Goal: Task Accomplishment & Management: Manage account settings

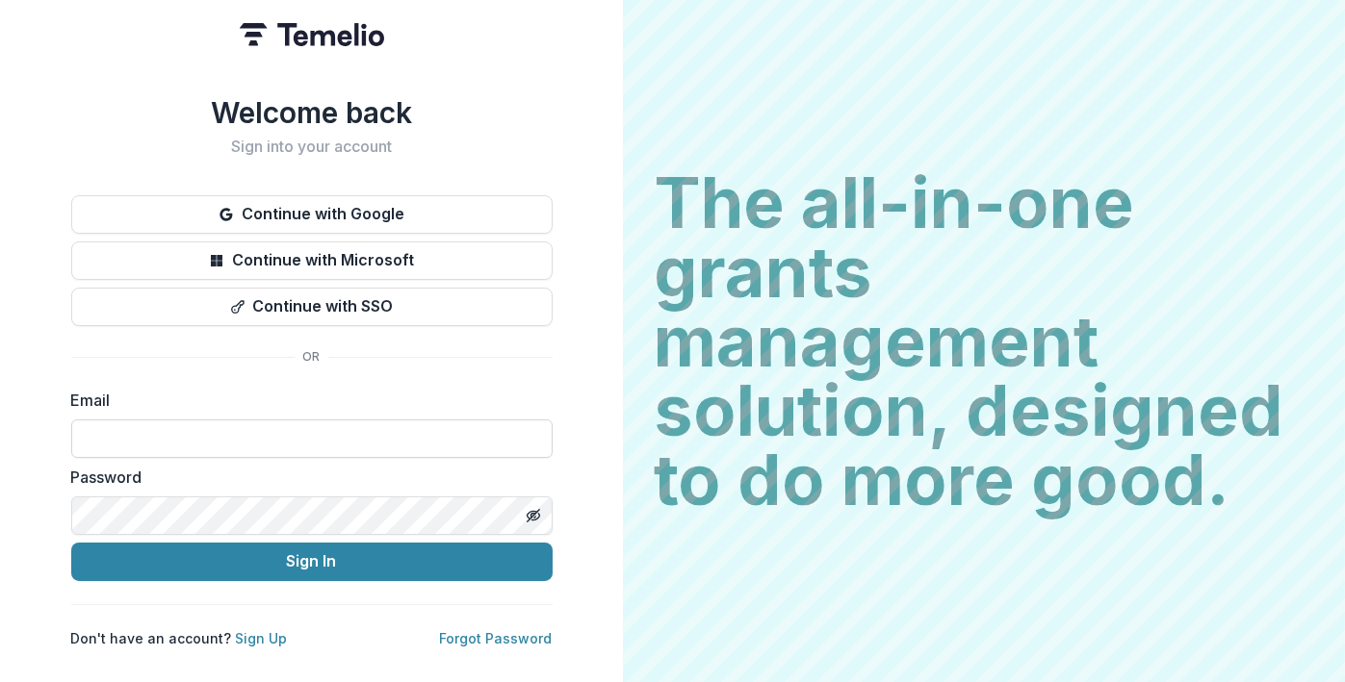
click at [174, 424] on input at bounding box center [311, 439] width 481 height 38
type input "*"
type input "**********"
click at [529, 509] on icon "Toggle password visibility" at bounding box center [533, 515] width 15 height 15
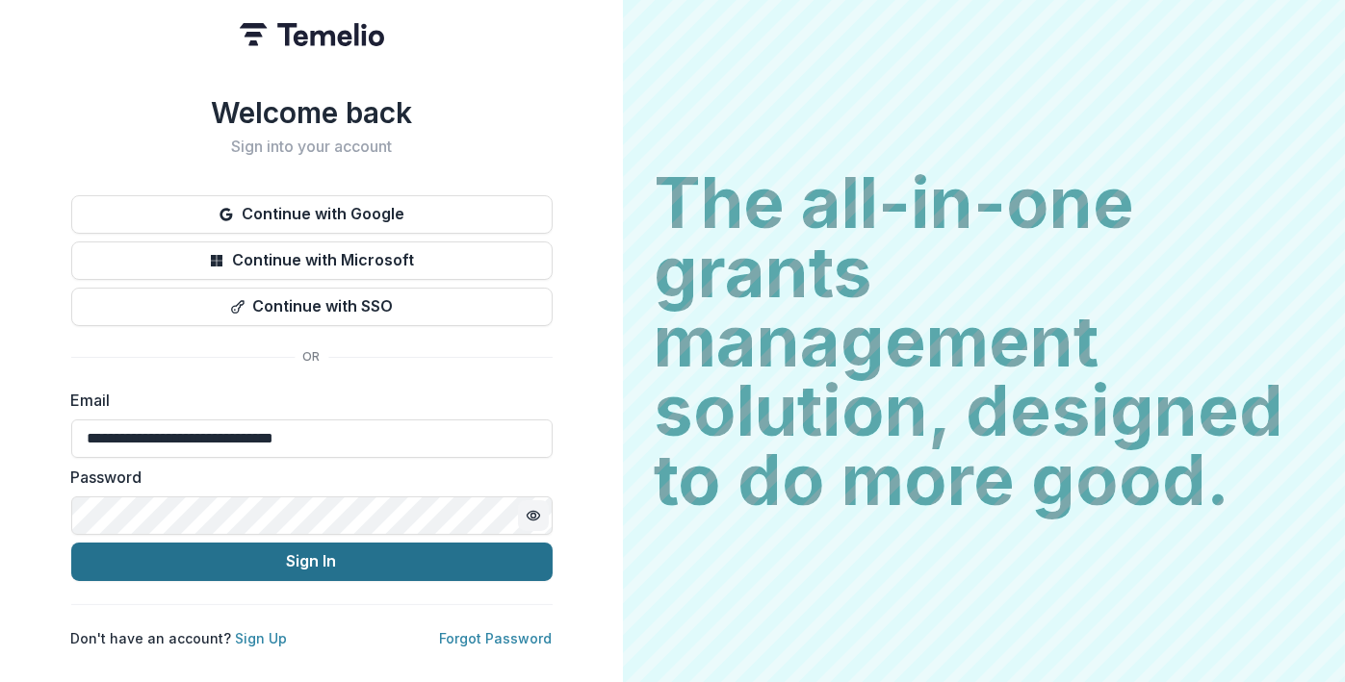
click at [292, 549] on button "Sign In" at bounding box center [311, 562] width 481 height 38
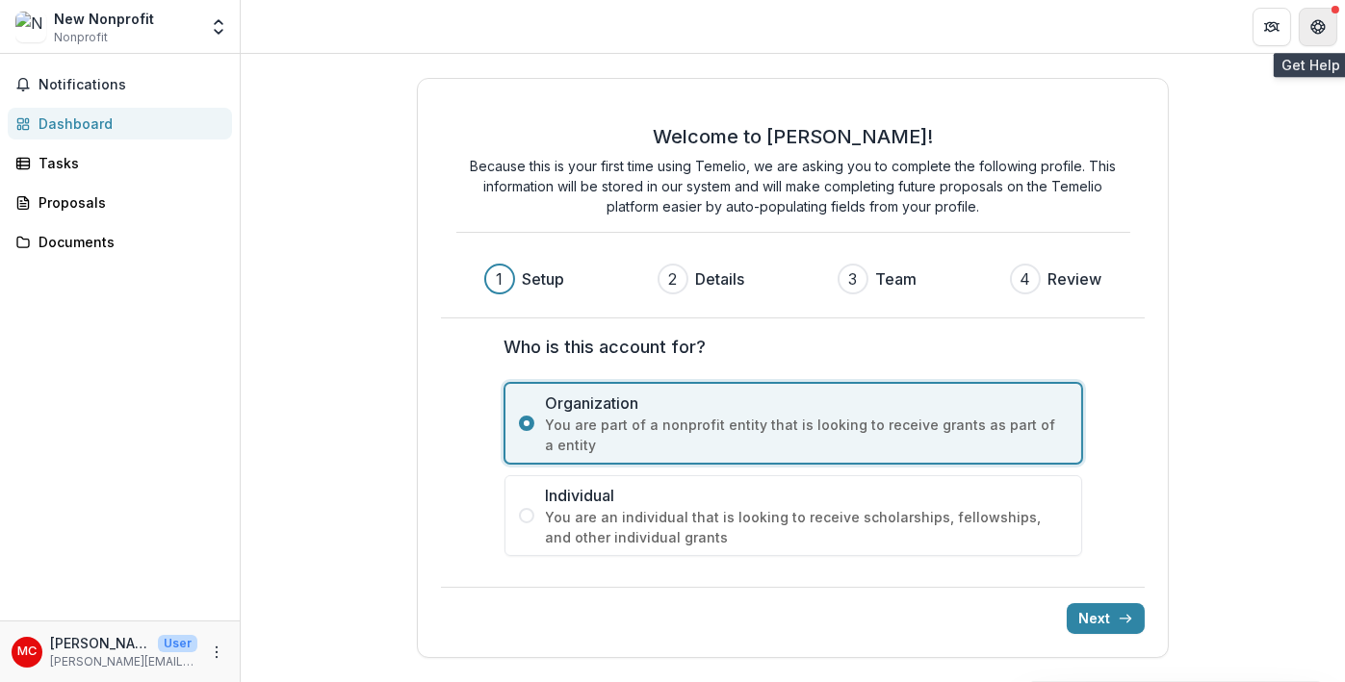
click at [1317, 35] on button "Get Help" at bounding box center [1317, 27] width 38 height 38
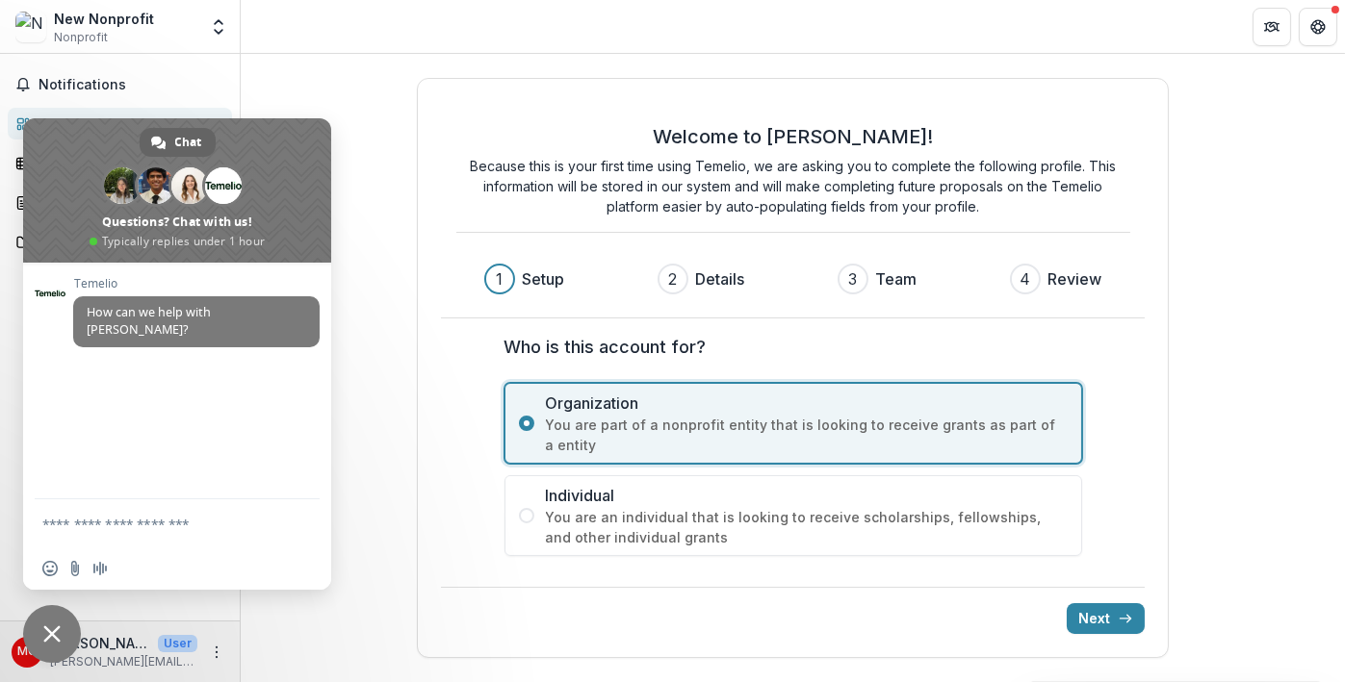
click at [428, 45] on header at bounding box center [793, 26] width 1104 height 53
click at [325, 35] on header at bounding box center [793, 26] width 1104 height 53
click at [69, 628] on span "Close chat" at bounding box center [52, 634] width 58 height 58
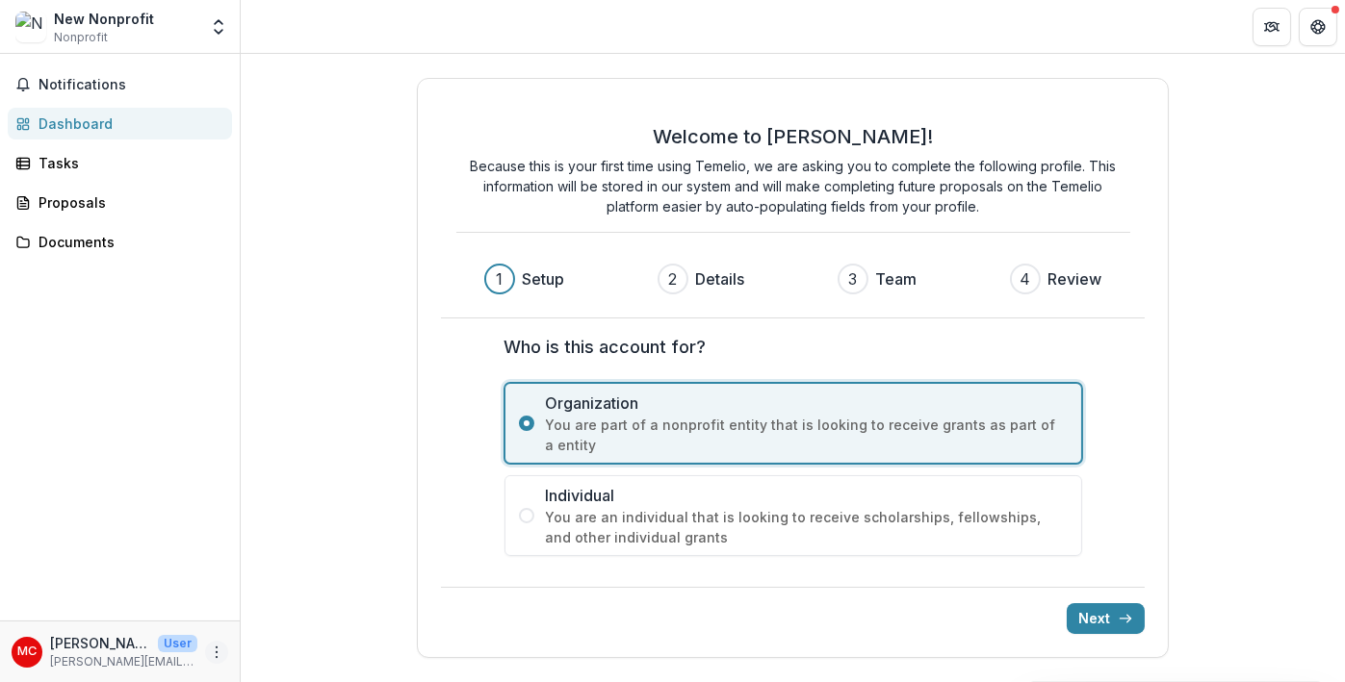
click at [215, 654] on icon "More" at bounding box center [216, 652] width 15 height 15
click at [308, 623] on link "Settings" at bounding box center [344, 611] width 206 height 32
click at [218, 651] on icon "More" at bounding box center [216, 652] width 15 height 15
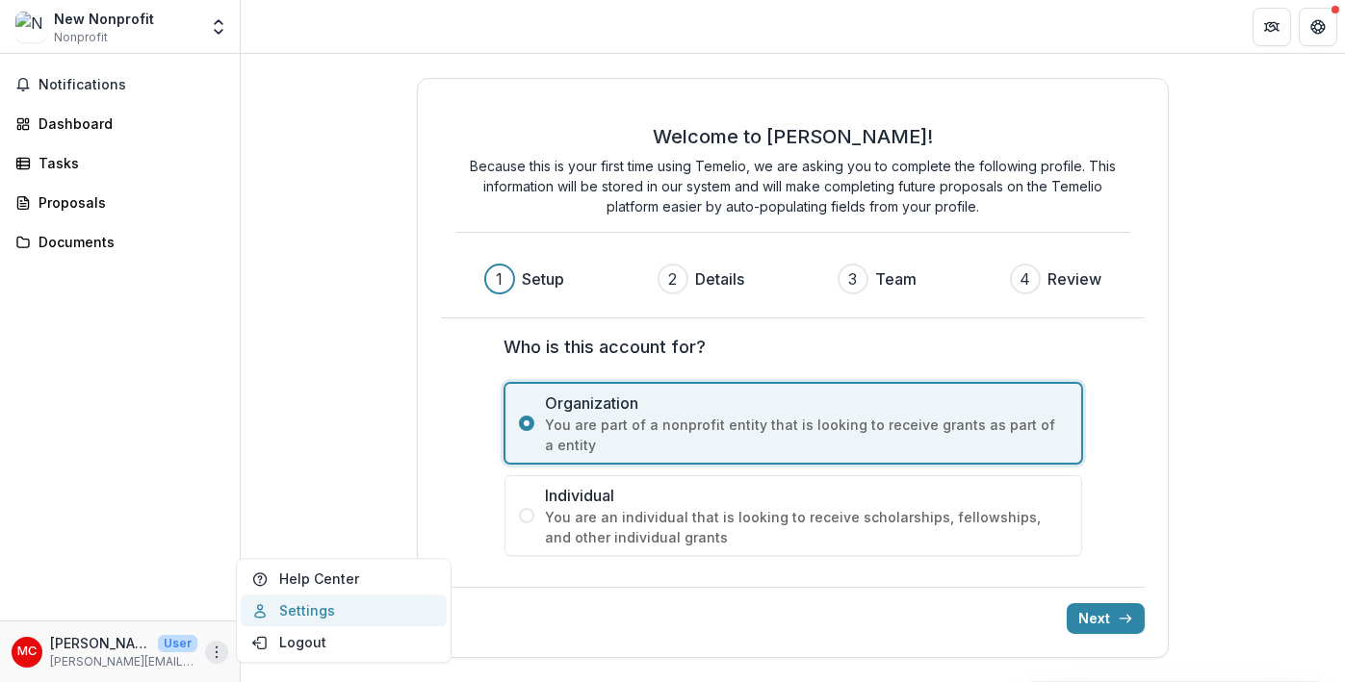
click at [313, 606] on link "Settings" at bounding box center [344, 611] width 206 height 32
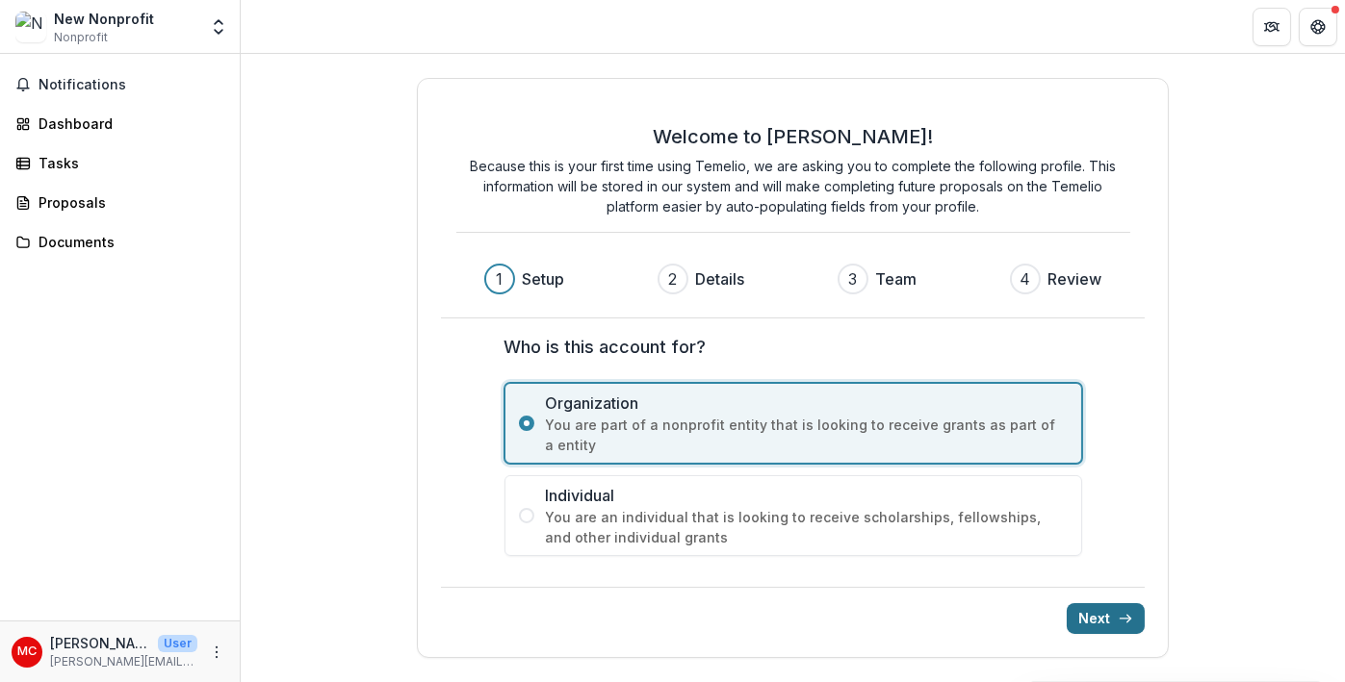
click at [1132, 620] on icon "submit" at bounding box center [1124, 618] width 15 height 15
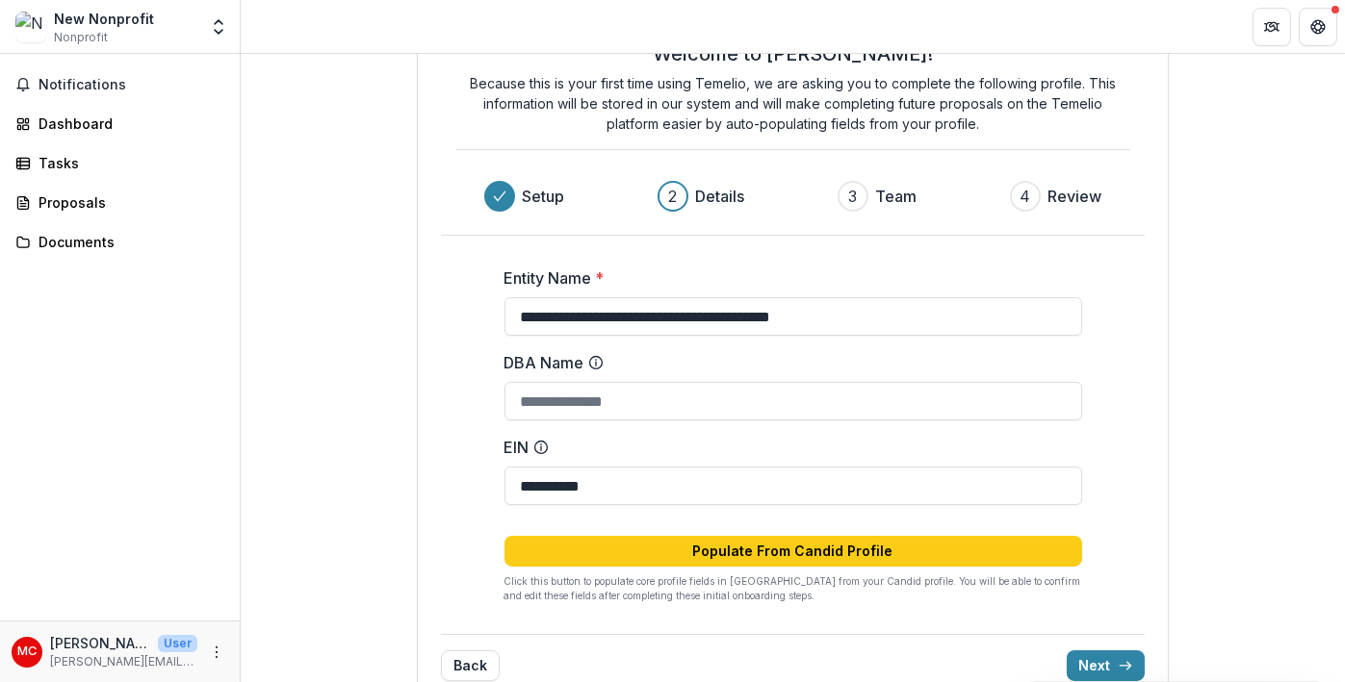
scroll to position [111, 0]
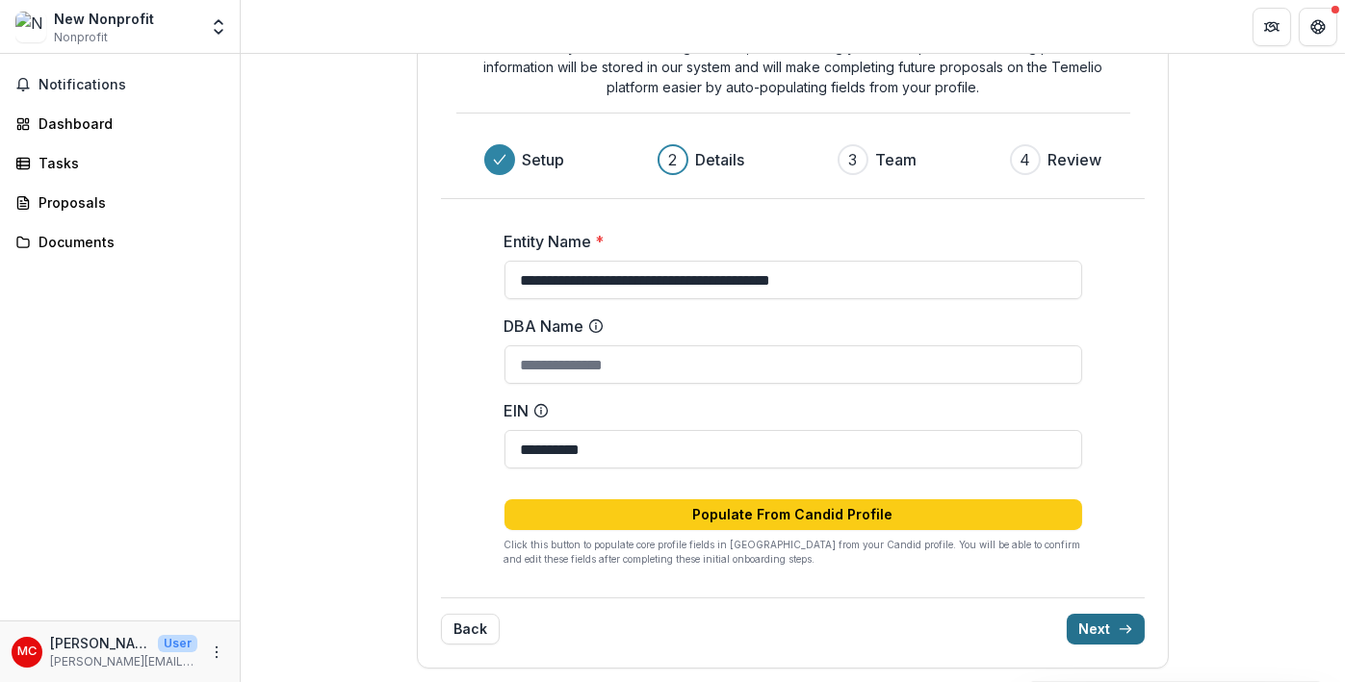
click at [1066, 628] on button "Next" at bounding box center [1105, 629] width 78 height 31
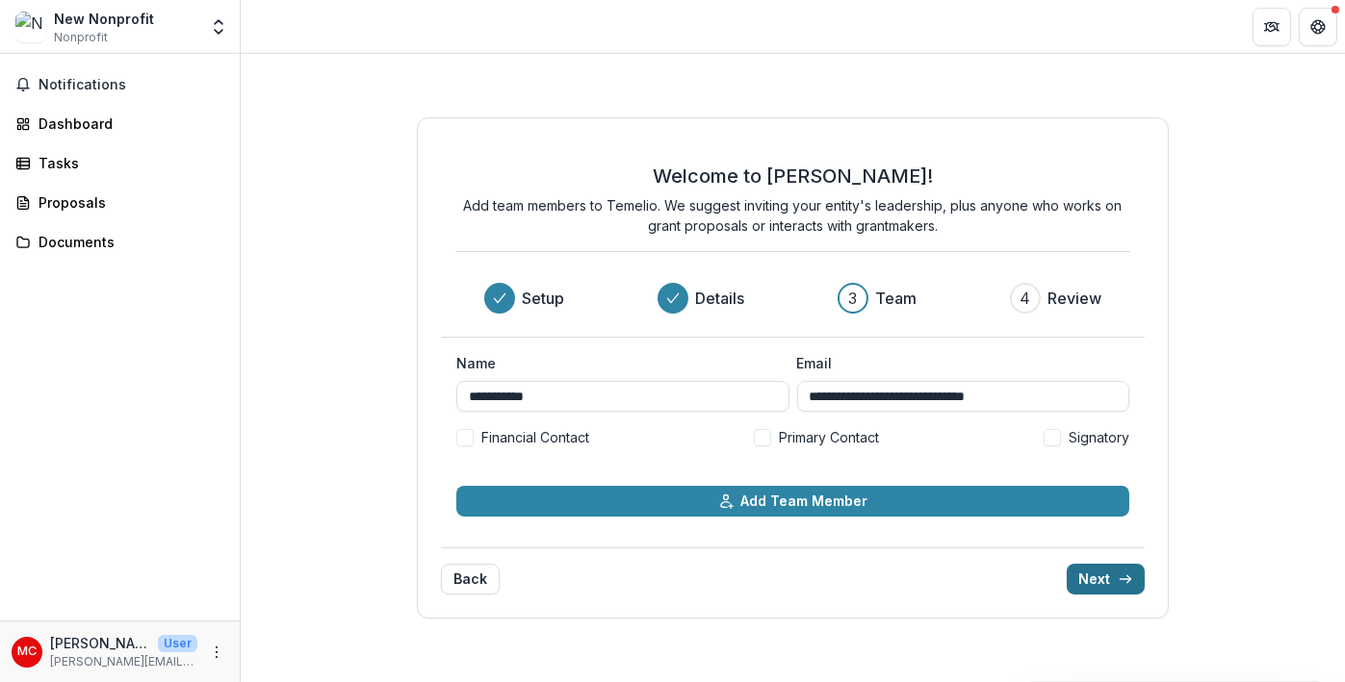
scroll to position [0, 0]
click at [1085, 572] on button "Next" at bounding box center [1105, 579] width 78 height 31
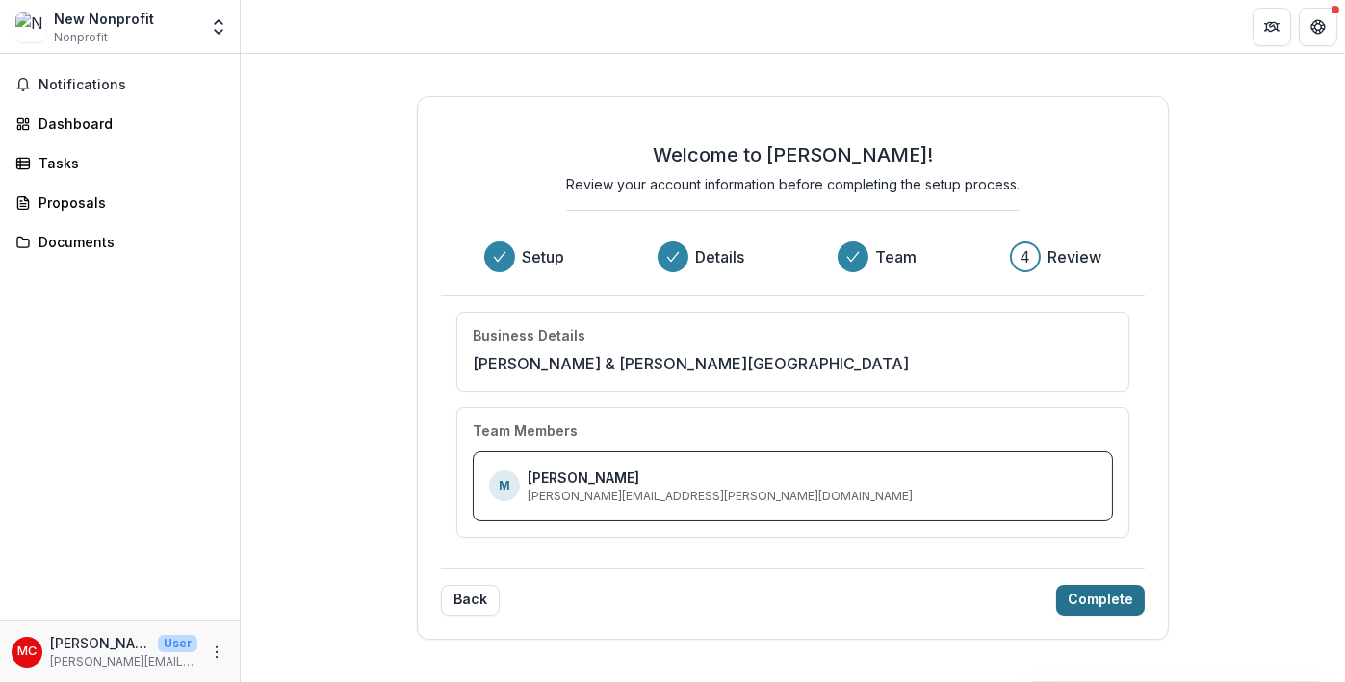
click at [1098, 595] on button "Complete" at bounding box center [1100, 600] width 89 height 31
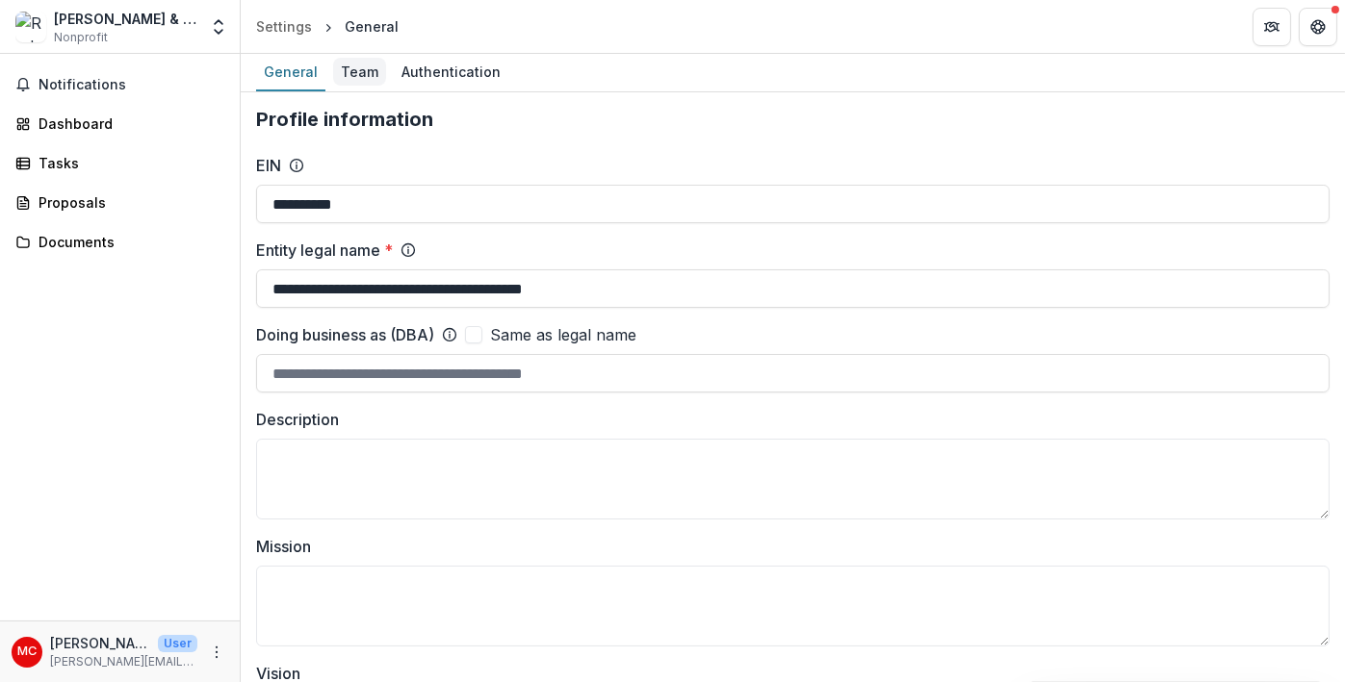
click at [359, 68] on div "Team" at bounding box center [359, 72] width 53 height 28
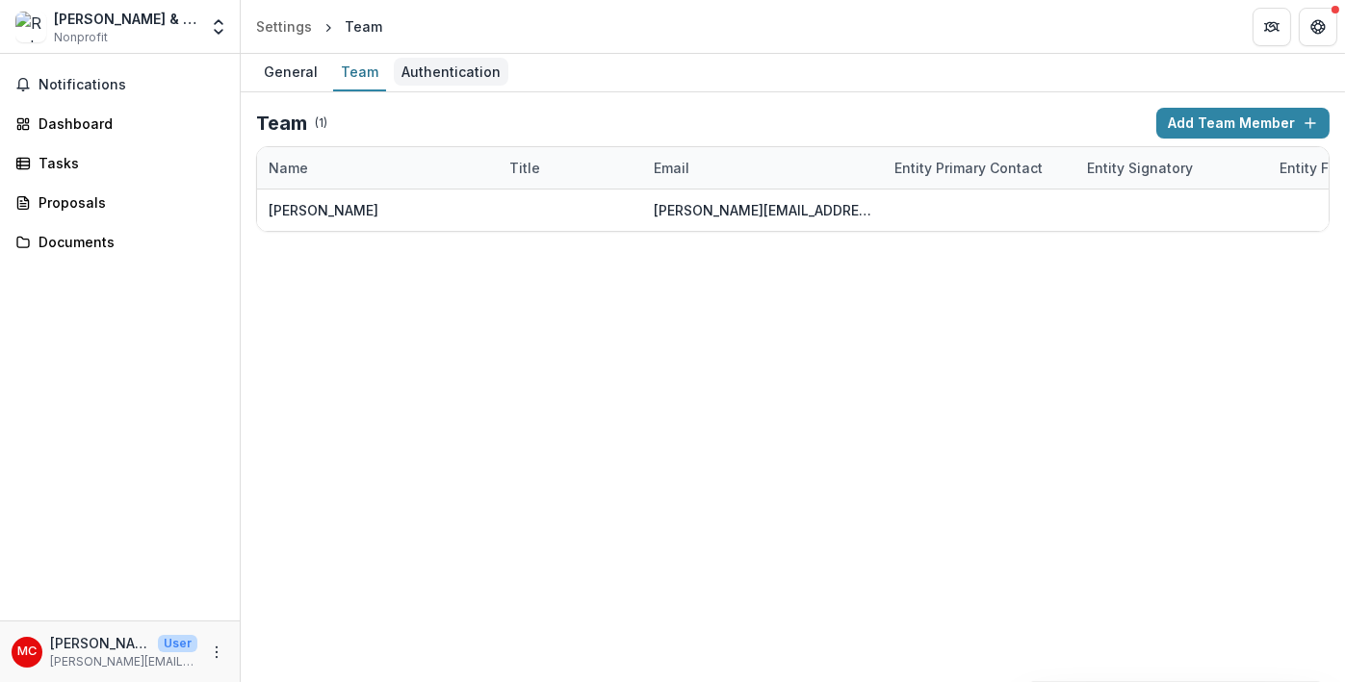
click at [429, 71] on div "Authentication" at bounding box center [451, 72] width 115 height 28
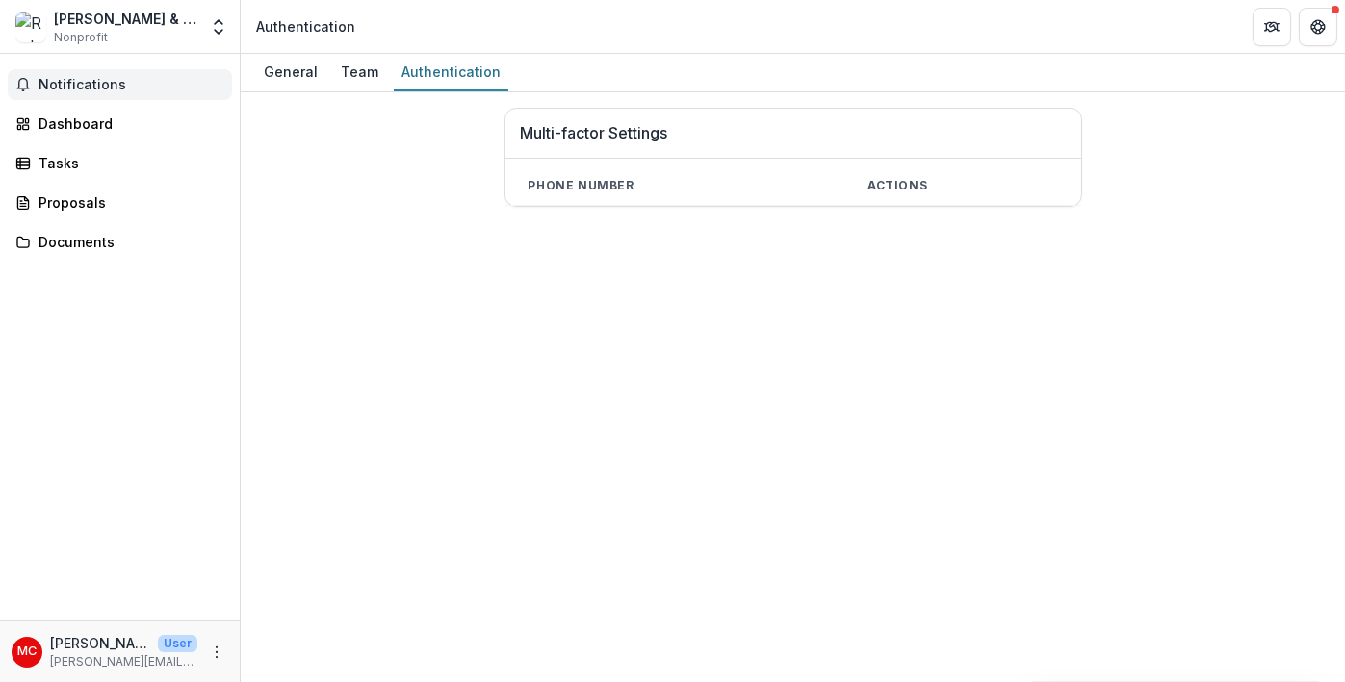
click at [228, 82] on button "Notifications" at bounding box center [120, 84] width 224 height 31
click at [26, 147] on link "Tasks" at bounding box center [120, 163] width 224 height 32
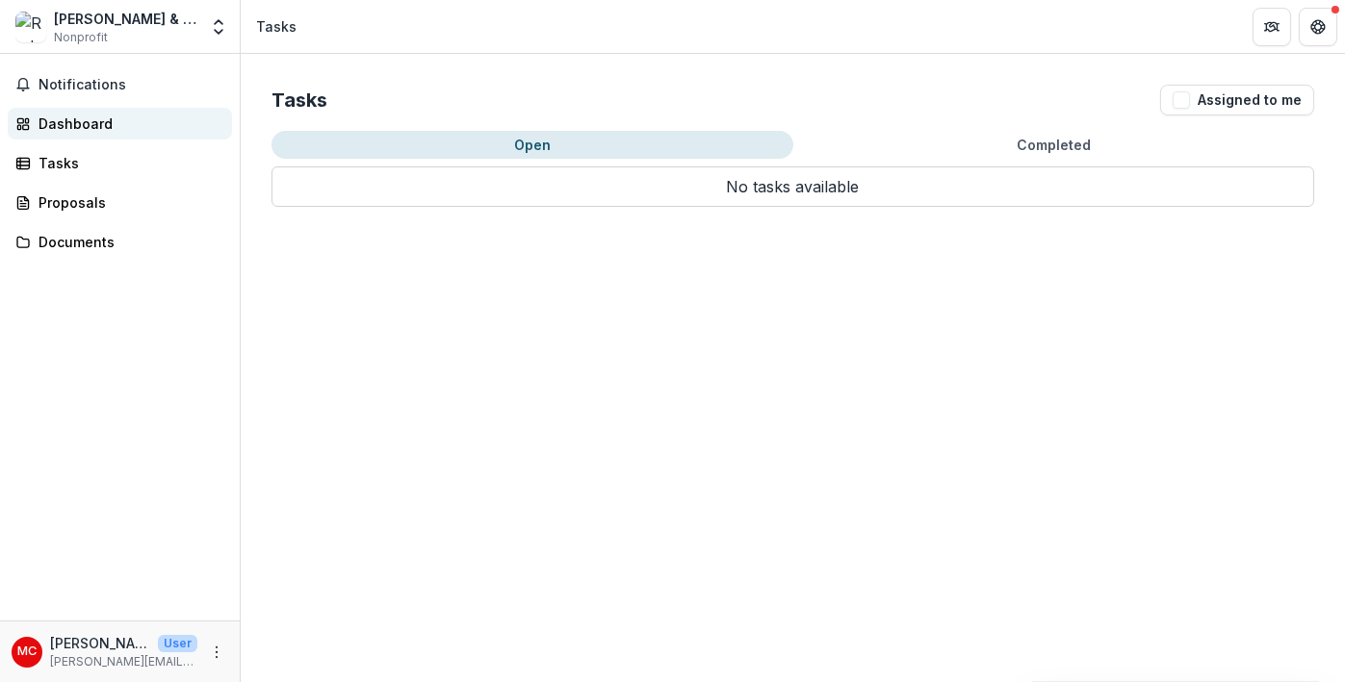
click at [46, 123] on div "Dashboard" at bounding box center [127, 124] width 178 height 20
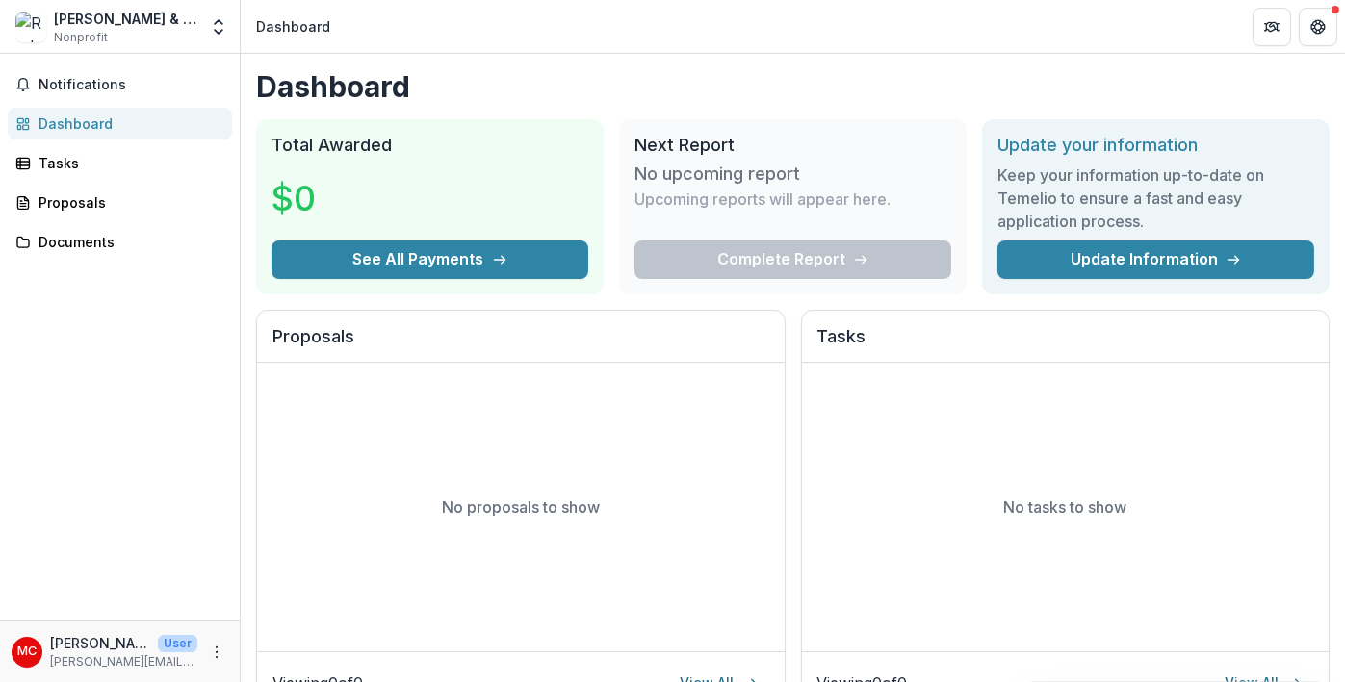
click at [0, 220] on div "Notifications Dashboard Tasks Proposals Documents" at bounding box center [120, 337] width 240 height 567
click at [36, 198] on link "Proposals" at bounding box center [120, 203] width 224 height 32
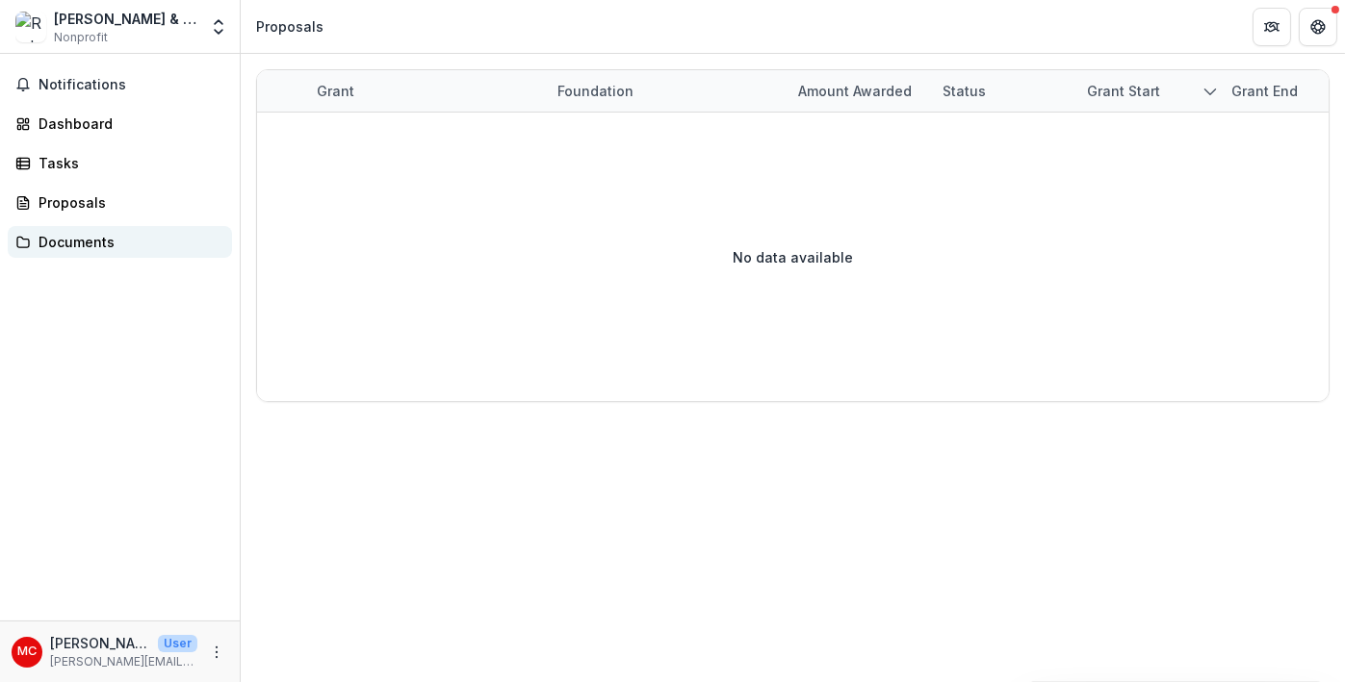
click at [57, 242] on div "Documents" at bounding box center [127, 242] width 178 height 20
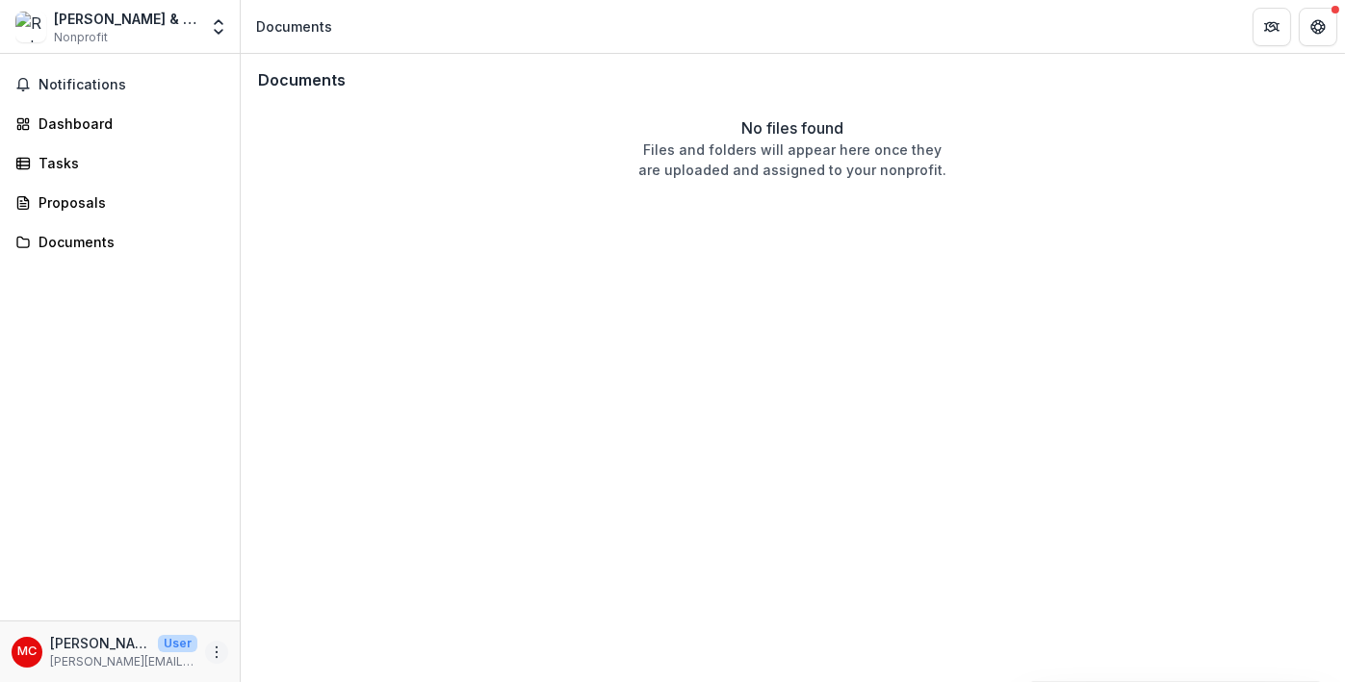
click at [218, 651] on icon "More" at bounding box center [216, 652] width 15 height 15
click at [296, 621] on link "Settings" at bounding box center [344, 611] width 206 height 32
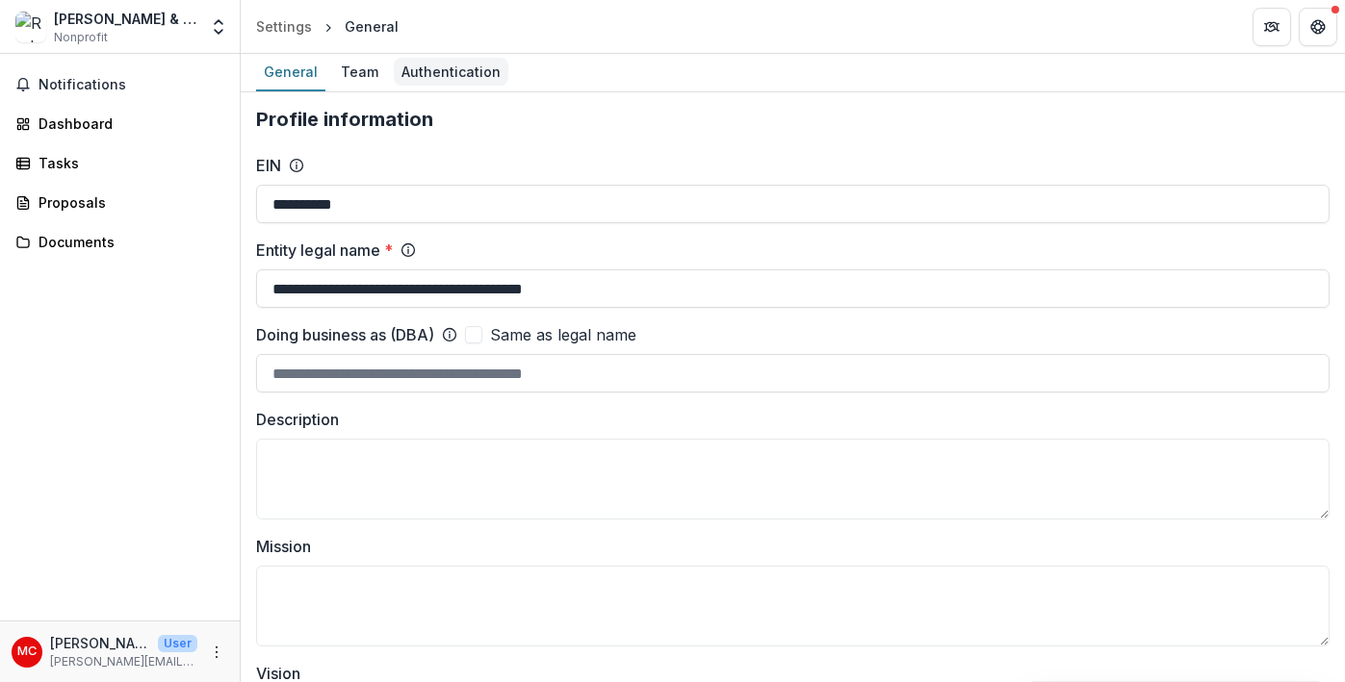
click at [439, 76] on div "Authentication" at bounding box center [451, 72] width 115 height 28
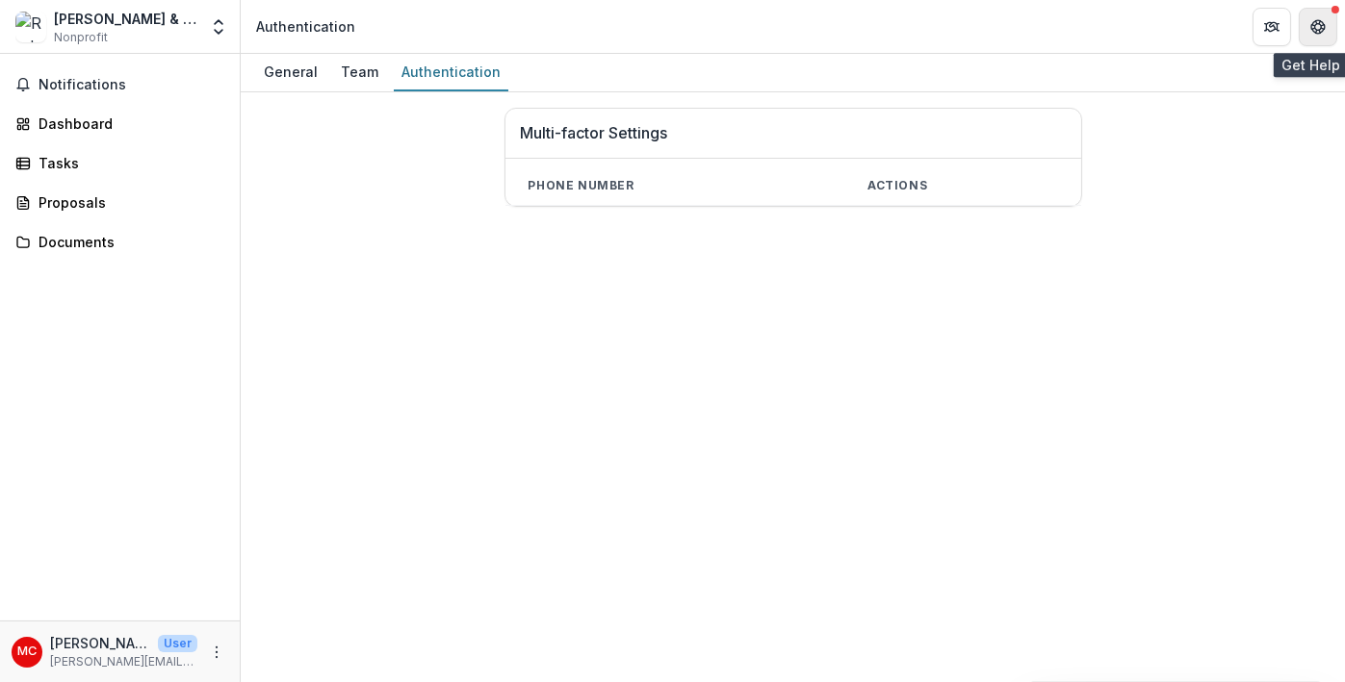
click at [1314, 22] on icon "Get Help" at bounding box center [1317, 26] width 15 height 15
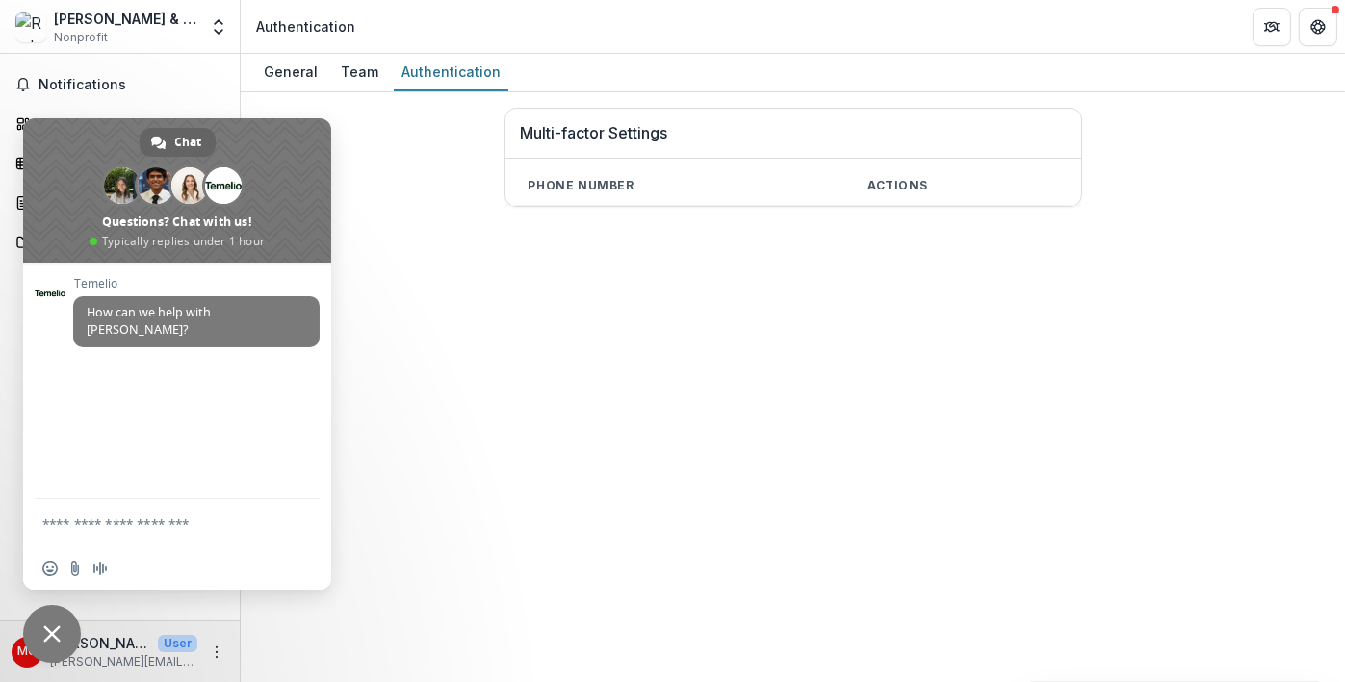
click at [111, 556] on div "Insert an emoji Send a file Audio message" at bounding box center [177, 569] width 308 height 42
click at [102, 536] on textarea "Compose your message..." at bounding box center [157, 524] width 231 height 48
type textarea "**********"
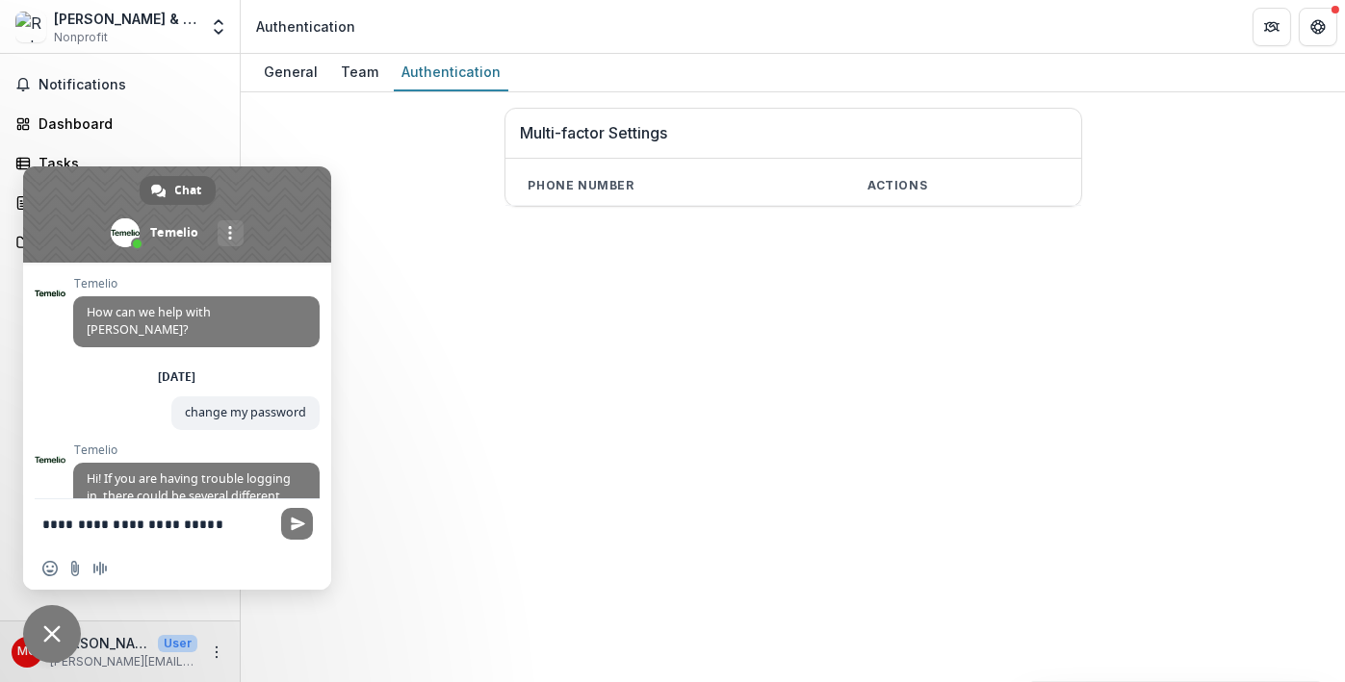
scroll to position [382, 0]
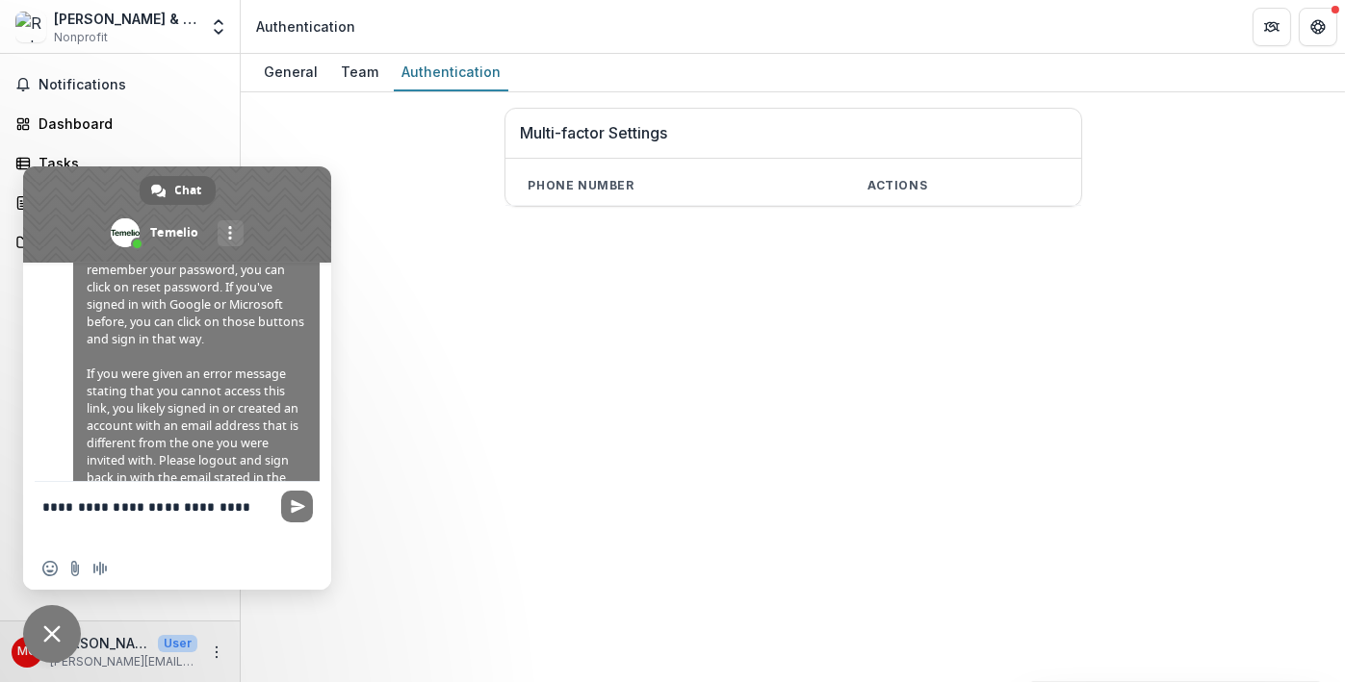
type textarea "**********"
click at [333, 456] on div "General Team Authentication Multi-factor Settings Phone number Actions" at bounding box center [793, 368] width 1104 height 628
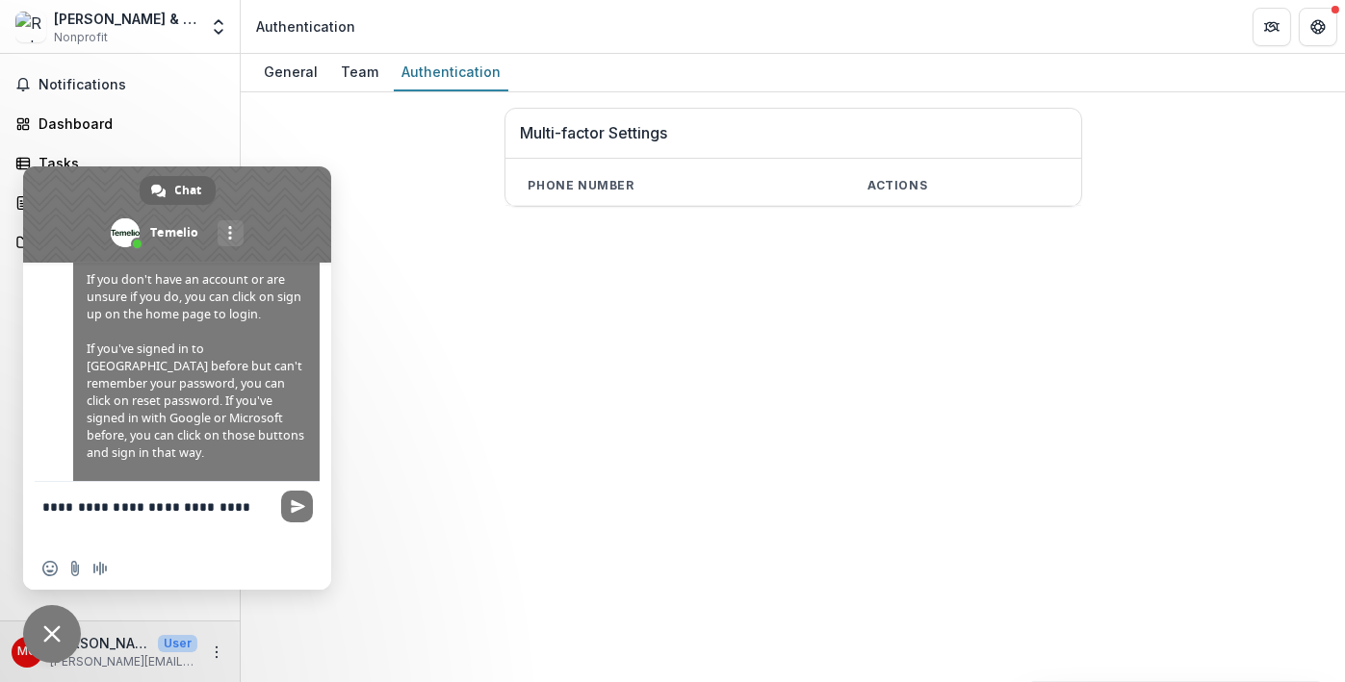
scroll to position [398, 0]
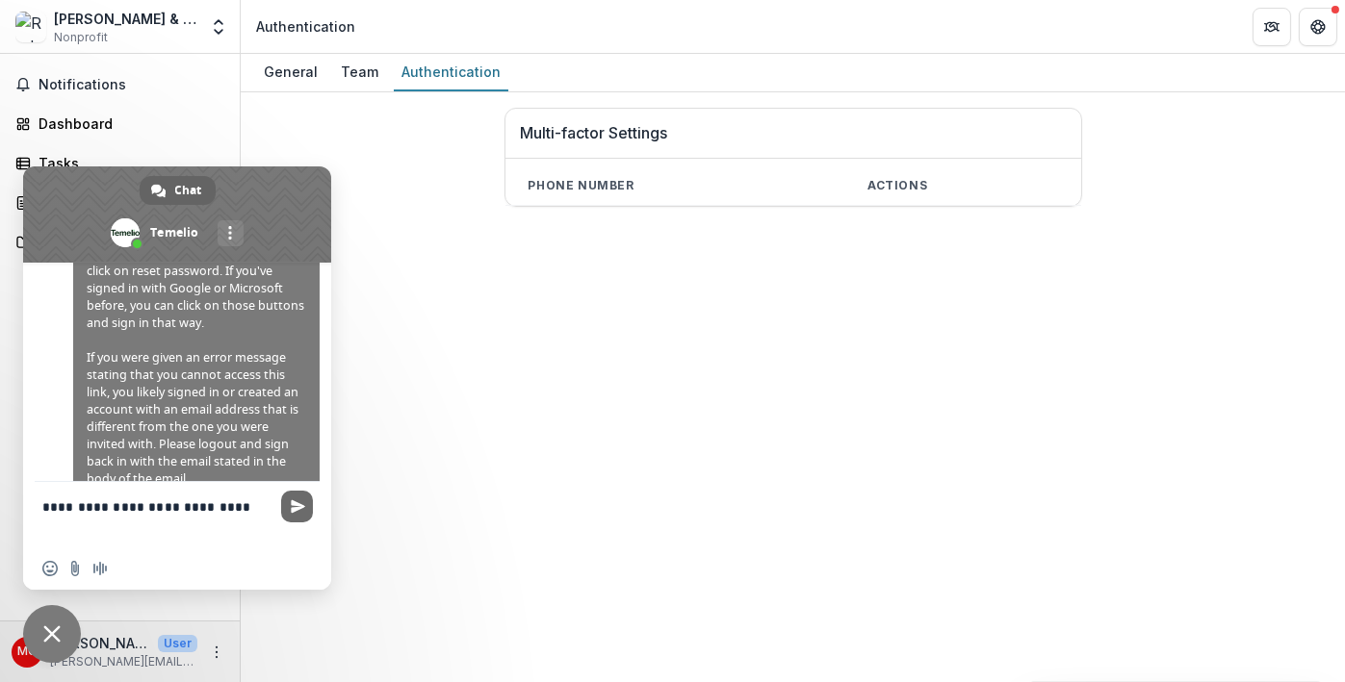
click at [294, 519] on span "Send" at bounding box center [297, 507] width 32 height 32
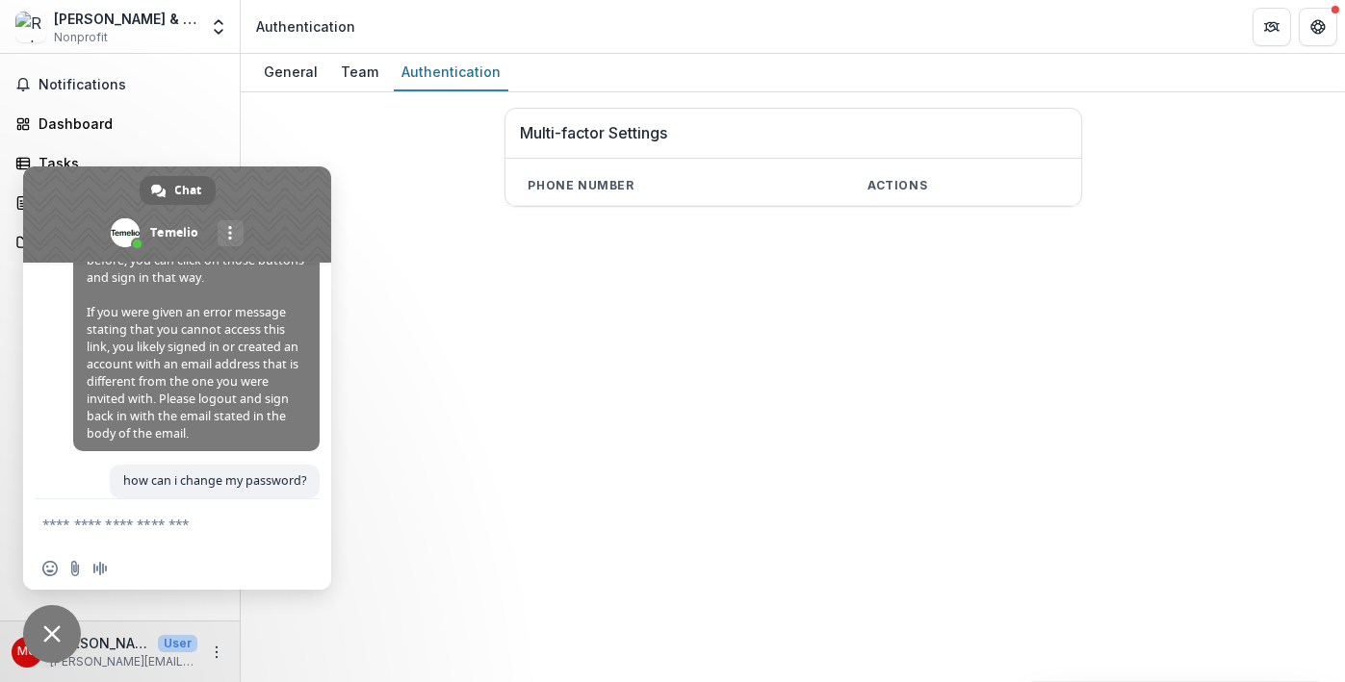
scroll to position [428, 0]
